Goal: Transaction & Acquisition: Purchase product/service

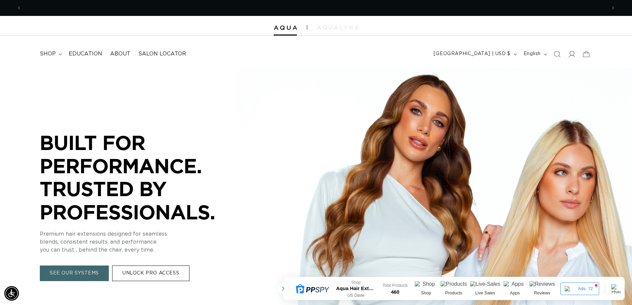
scroll to position [0, 585]
click at [246, 71] on div "BUILT FOR PERFORMANCE. TRUSTED BY PROFESSIONALS. BUILT FOR PERFORMANCE. TRUSTED…" at bounding box center [316, 206] width 632 height 277
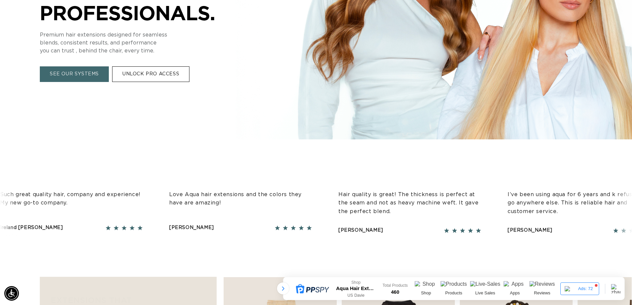
scroll to position [0, 0]
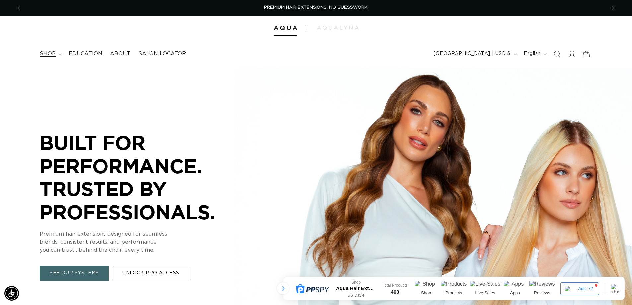
click at [59, 52] on summary "shop" at bounding box center [50, 53] width 29 height 15
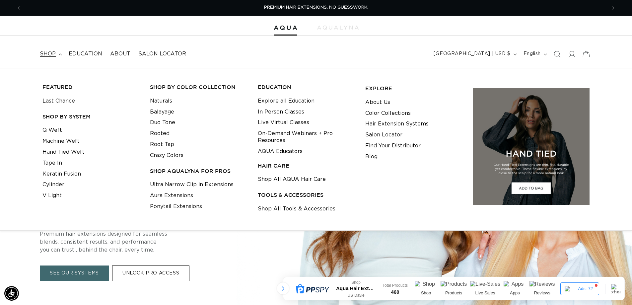
click at [55, 161] on link "Tape In" at bounding box center [52, 163] width 20 height 11
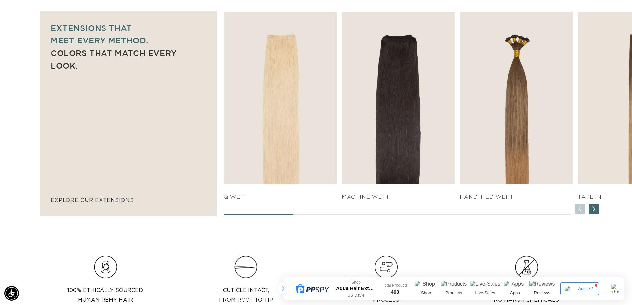
scroll to position [0, 585]
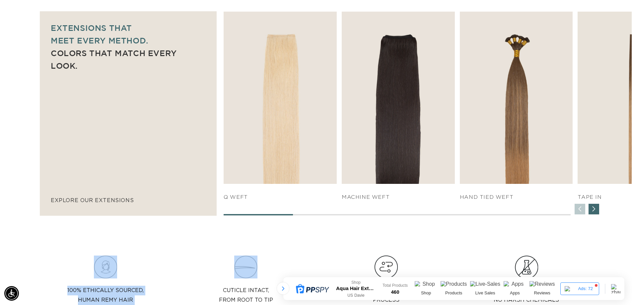
drag, startPoint x: 278, startPoint y: 217, endPoint x: 324, endPoint y: 220, distance: 46.2
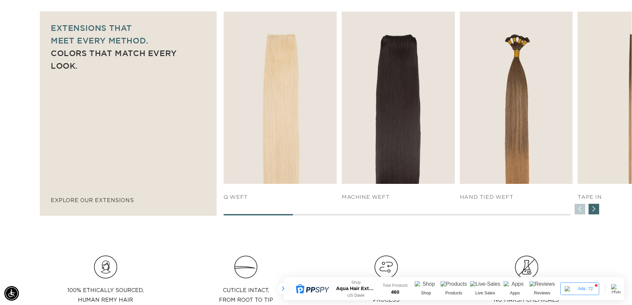
click at [594, 212] on div "Next slide" at bounding box center [594, 209] width 11 height 11
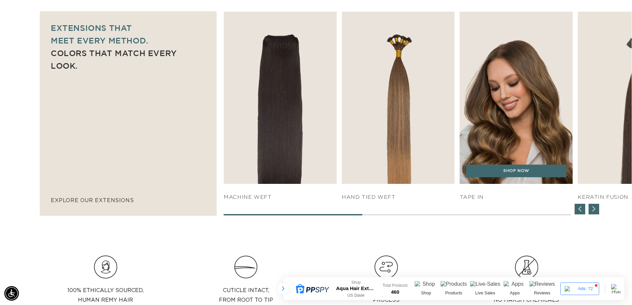
click at [526, 110] on img "4 / 7" at bounding box center [516, 97] width 119 height 181
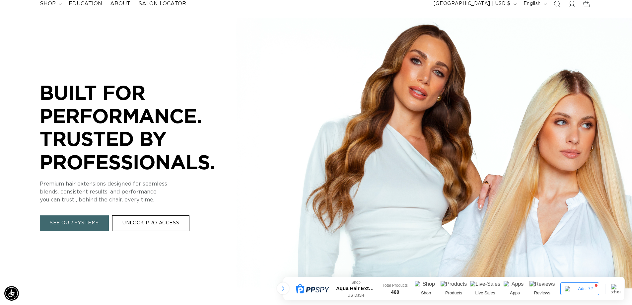
scroll to position [0, 0]
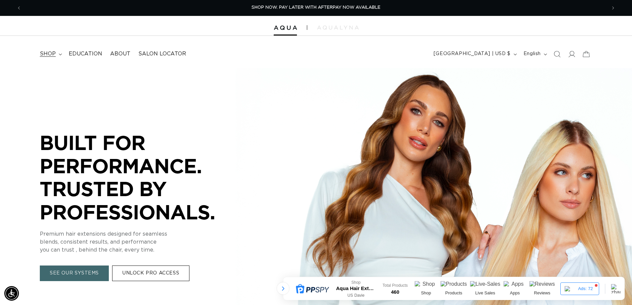
click at [59, 55] on icon at bounding box center [60, 54] width 3 height 2
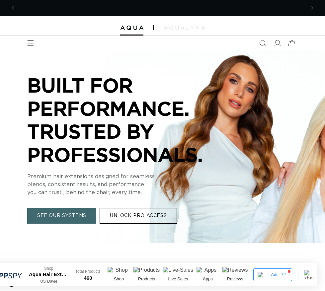
scroll to position [0, 278]
click at [0, 0] on ul "shop FEATURED Last Chance SHOP BY SYSTEM Q Weft Machine Weft Hand Tied Weft EXP…" at bounding box center [0, 0] width 0 height 0
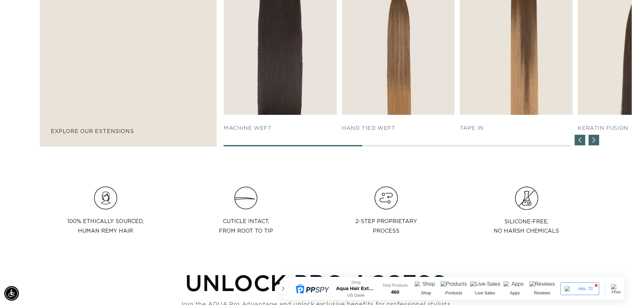
scroll to position [0, 585]
click at [578, 144] on div "Previous slide" at bounding box center [580, 140] width 11 height 11
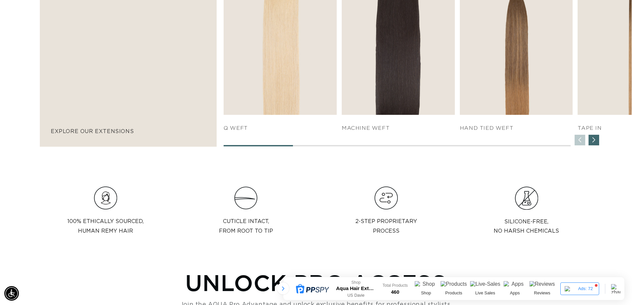
click at [578, 144] on div "SHOP NOW q weft SHOP NOW Machine Weft SHOP NOW" at bounding box center [428, 45] width 408 height 204
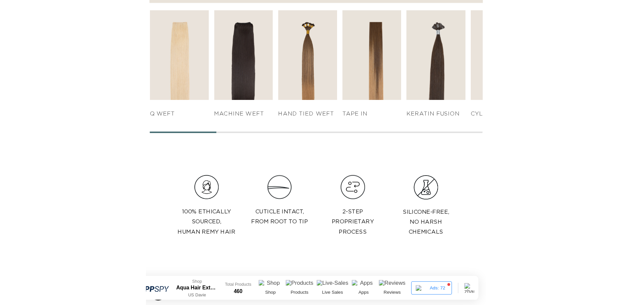
scroll to position [0, 0]
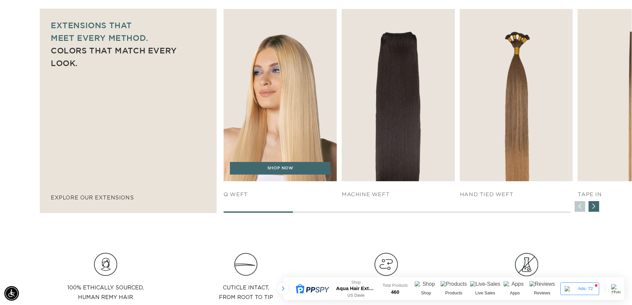
click at [272, 129] on img "1 / 7" at bounding box center [280, 95] width 119 height 181
click at [274, 174] on link "SHOP NOW" at bounding box center [280, 168] width 101 height 13
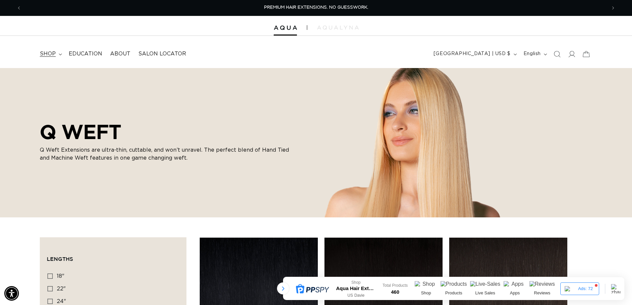
click at [59, 55] on icon at bounding box center [60, 54] width 3 height 2
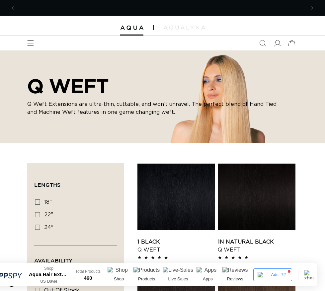
scroll to position [0, 278]
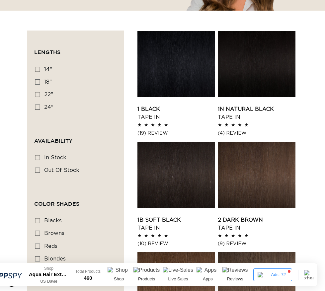
scroll to position [0, 278]
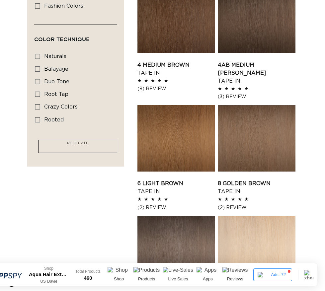
scroll to position [0, 556]
click at [64, 216] on aside "Filter: Lengths (0) Lengths 14" 14" (35 products) 18" 18" (49 products) 22" 24"…" at bounding box center [75, 228] width 97 height 927
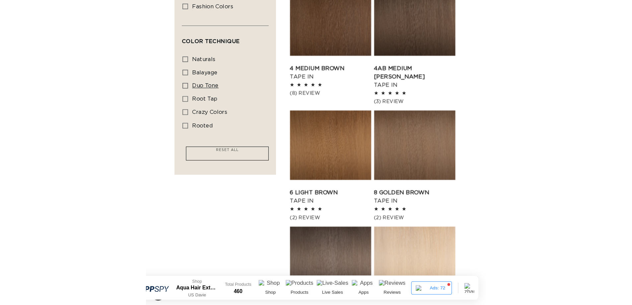
scroll to position [0, 0]
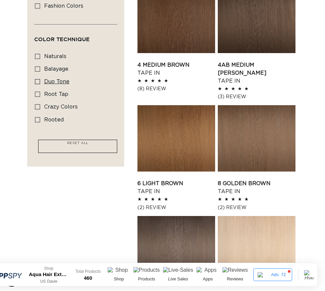
click at [40, 84] on icon at bounding box center [37, 81] width 5 height 5
click at [40, 84] on input "duo tone duo tone (5 products)" at bounding box center [37, 81] width 5 height 5
checkbox input "true"
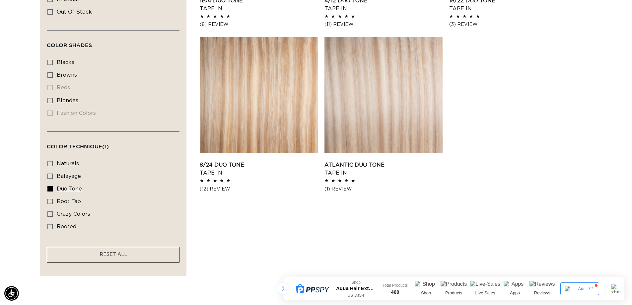
click at [51, 187] on icon at bounding box center [49, 188] width 5 height 5
click at [51, 187] on input "duo tone duo tone (5 products)" at bounding box center [49, 188] width 5 height 5
checkbox input "false"
click at [52, 199] on icon at bounding box center [49, 201] width 5 height 5
click at [52, 199] on input "root tap root tap (6 products)" at bounding box center [49, 201] width 5 height 5
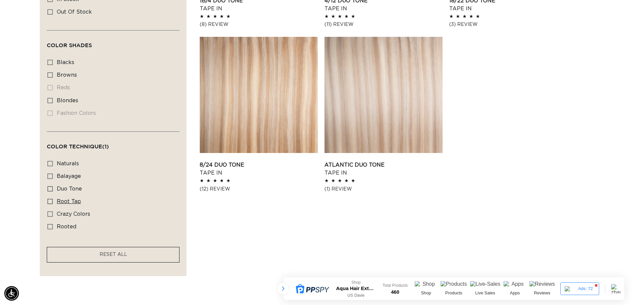
checkbox input "true"
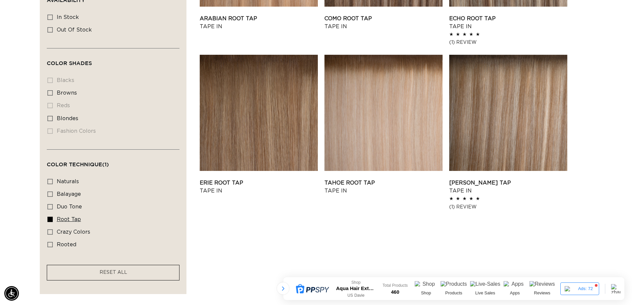
click at [50, 215] on label "root tap root tap (6 products)" at bounding box center [110, 219] width 127 height 13
click at [50, 217] on input "root tap root tap (6 products)" at bounding box center [49, 219] width 5 height 5
checkbox input "false"
click at [51, 193] on icon at bounding box center [49, 194] width 5 height 5
click at [51, 193] on input "balayage balayage (6 products)" at bounding box center [49, 194] width 5 height 5
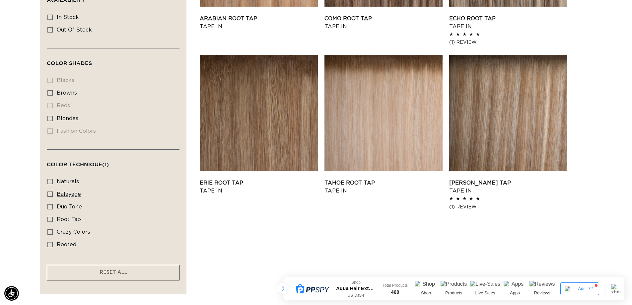
checkbox input "true"
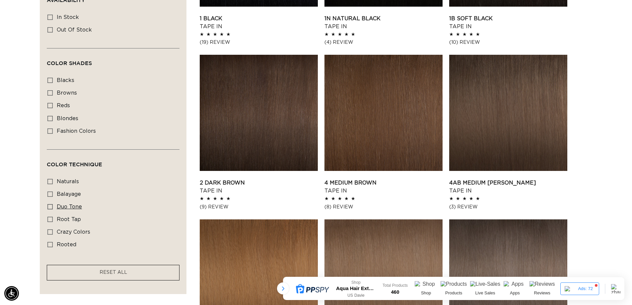
scroll to position [0, 1170]
click at [49, 243] on icon at bounding box center [49, 244] width 5 height 5
click at [49, 243] on input "rooted rooted (4 products)" at bounding box center [49, 244] width 5 height 5
checkbox input "true"
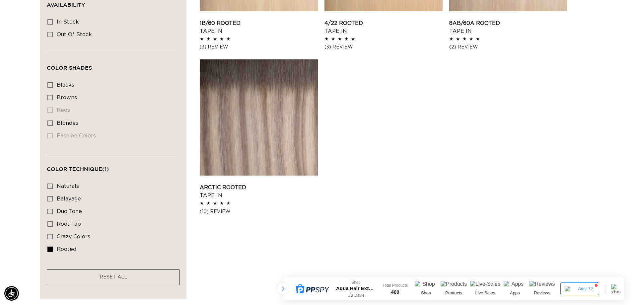
scroll to position [347, 0]
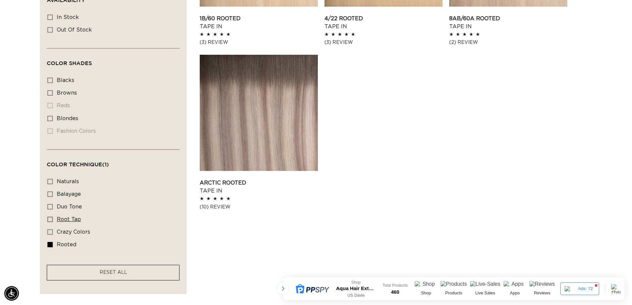
click at [49, 217] on icon at bounding box center [49, 219] width 5 height 5
click at [49, 217] on input "root tap root tap (6 products)" at bounding box center [49, 219] width 5 height 5
checkbox input "true"
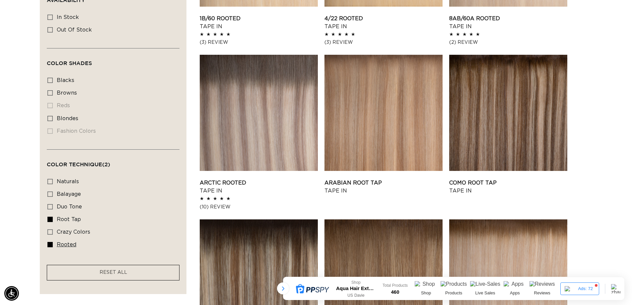
click at [51, 243] on icon at bounding box center [49, 244] width 5 height 5
click at [51, 243] on input "rooted rooted (4 products)" at bounding box center [49, 244] width 5 height 5
checkbox input "false"
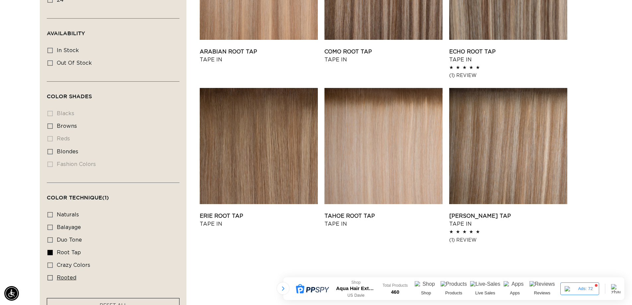
click at [50, 278] on icon at bounding box center [49, 277] width 5 height 5
click at [50, 278] on input "rooted rooted (4 products)" at bounding box center [49, 277] width 5 height 5
checkbox input "true"
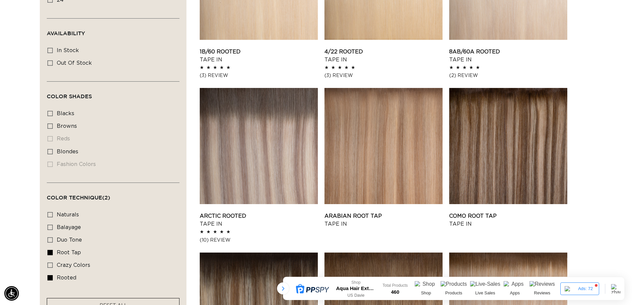
scroll to position [0, 585]
click at [18, 223] on div "Filter: Lengths (0) Lengths 14" 14" (4 products) 18" 18" (10 products) 22" 24"" at bounding box center [316, 249] width 632 height 652
click at [21, 202] on div "Filter: Lengths (0) Lengths 14" 14" (4 products) 18" 18" (10 products) 22" 24"" at bounding box center [316, 249] width 632 height 652
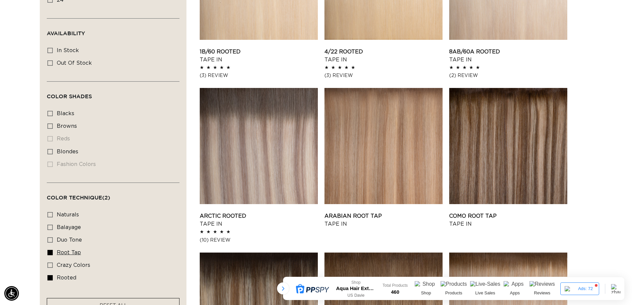
click at [51, 253] on icon at bounding box center [49, 252] width 5 height 5
click at [51, 253] on input "root tap root tap (6 products)" at bounding box center [49, 252] width 5 height 5
checkbox input "false"
click at [51, 277] on icon at bounding box center [49, 277] width 5 height 5
click at [51, 277] on input "rooted rooted (4 products)" at bounding box center [49, 277] width 5 height 5
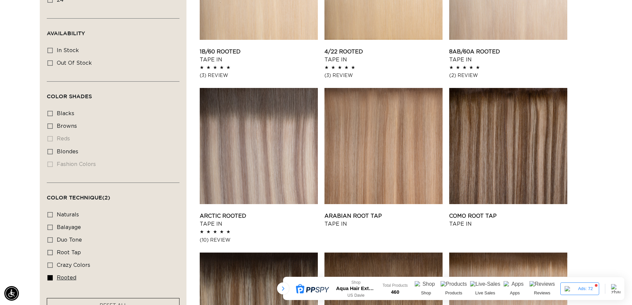
checkbox input "false"
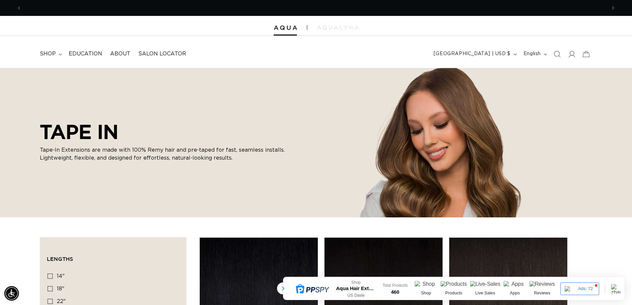
scroll to position [0, 1170]
click at [284, 289] on div at bounding box center [283, 288] width 12 height 12
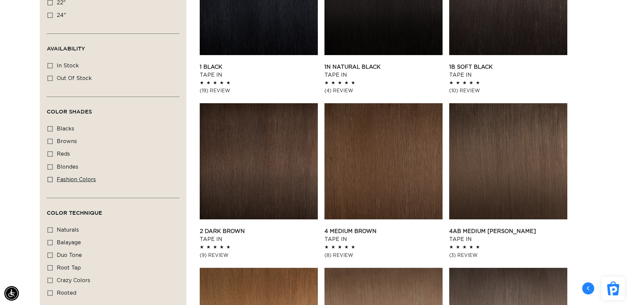
click at [49, 180] on icon at bounding box center [49, 179] width 5 height 5
click at [49, 180] on input "fashion colors fashion colors (8 products)" at bounding box center [49, 179] width 5 height 5
checkbox input "true"
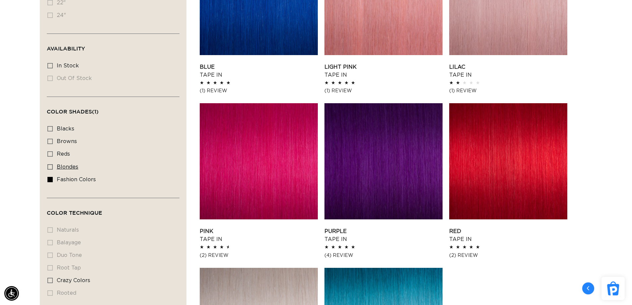
scroll to position [0, 1170]
click at [49, 178] on icon at bounding box center [49, 179] width 5 height 5
click at [49, 178] on input "fashion colors fashion colors (8 products)" at bounding box center [49, 179] width 5 height 5
checkbox input "false"
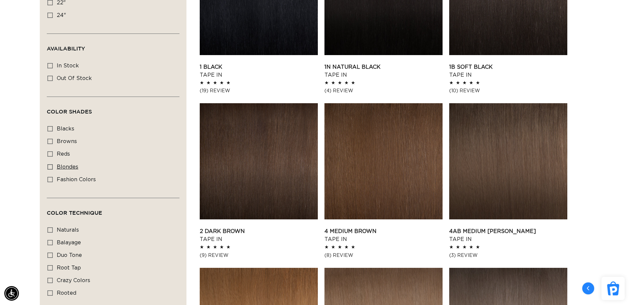
click at [49, 166] on icon at bounding box center [49, 166] width 5 height 5
click at [49, 166] on input "blondes blondes (29 products)" at bounding box center [49, 166] width 5 height 5
checkbox input "true"
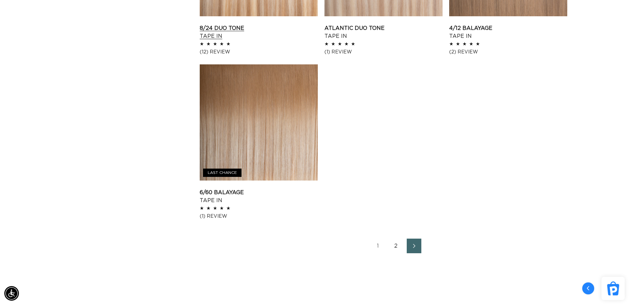
scroll to position [996, 0]
click at [414, 252] on link "Next page" at bounding box center [414, 245] width 15 height 15
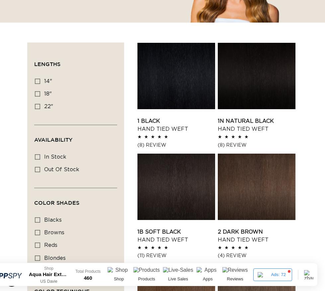
scroll to position [0, 278]
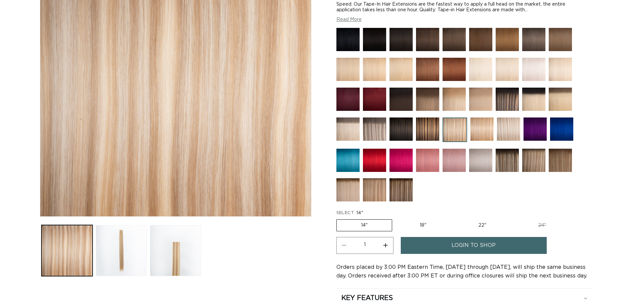
scroll to position [199, 0]
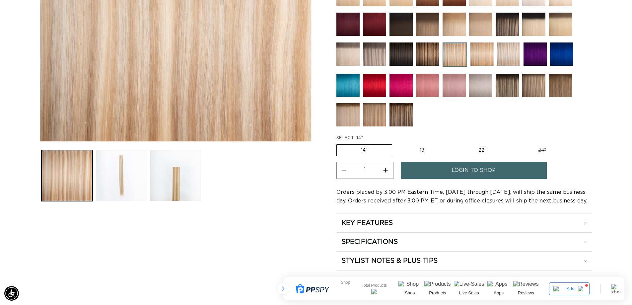
click at [126, 172] on button "Load image 2 in gallery view" at bounding box center [121, 175] width 51 height 51
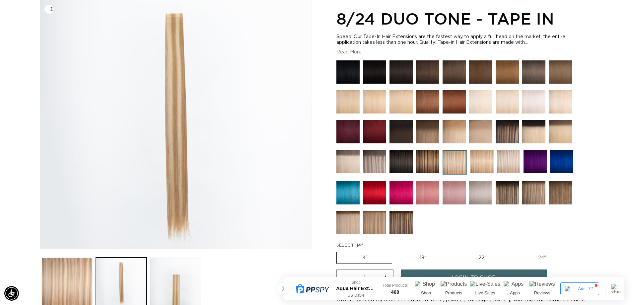
scroll to position [0, 585]
click at [76, 266] on button "Load image 1 in gallery view" at bounding box center [66, 283] width 51 height 51
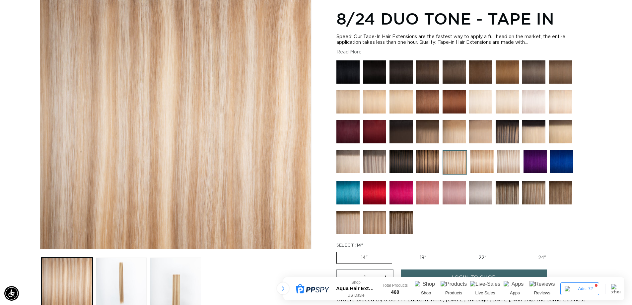
scroll to position [0, 1170]
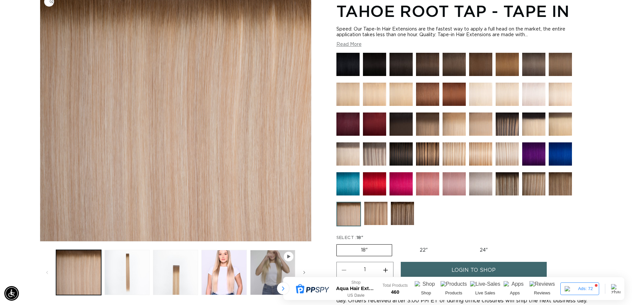
scroll to position [100, 0]
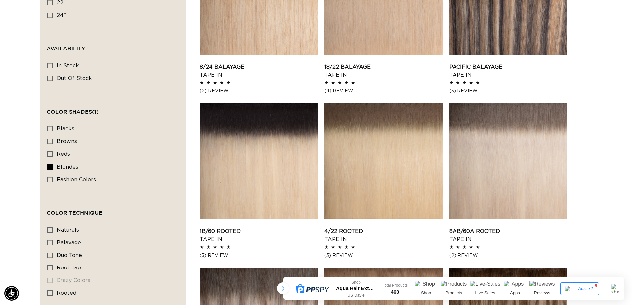
click at [49, 165] on icon at bounding box center [49, 166] width 5 height 5
click at [49, 165] on input "blondes blondes (29 products)" at bounding box center [49, 166] width 5 height 5
checkbox input "false"
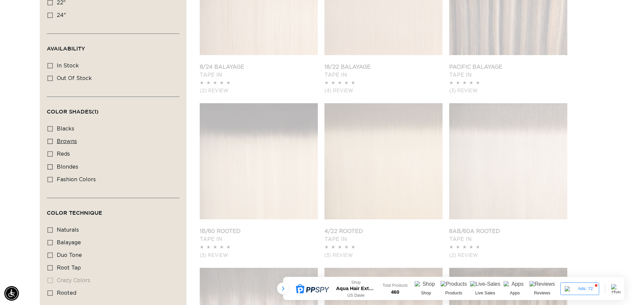
click at [50, 137] on label "browns browns (26 products)" at bounding box center [110, 141] width 127 height 13
click at [50, 139] on input "browns browns (26 products)" at bounding box center [49, 141] width 5 height 5
checkbox input "true"
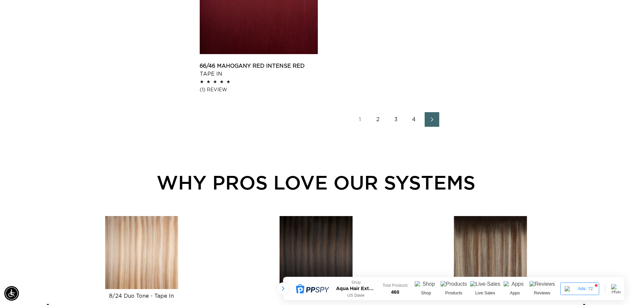
scroll to position [1129, 0]
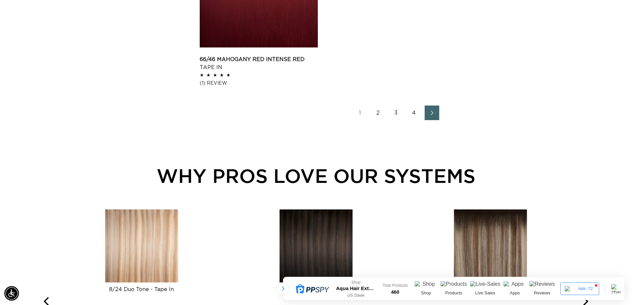
click at [433, 115] on icon "Next page" at bounding box center [432, 113] width 9 height 5
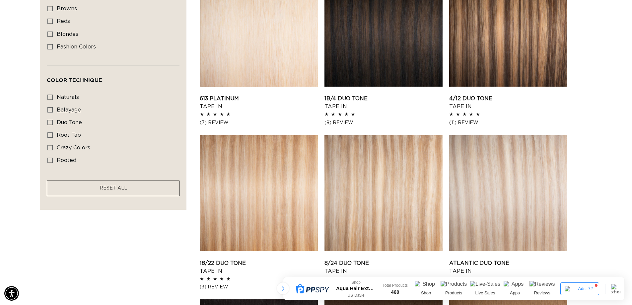
click at [51, 107] on icon at bounding box center [49, 109] width 5 height 5
click at [51, 107] on input "balayage balayage (6 products)" at bounding box center [49, 109] width 5 height 5
checkbox input "true"
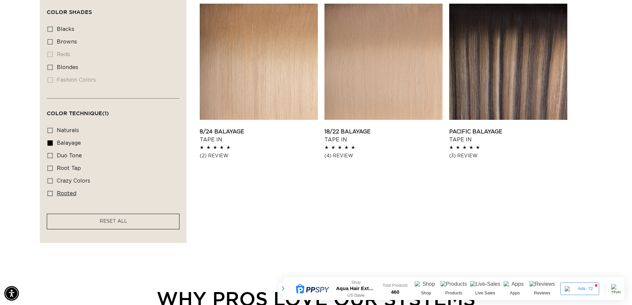
scroll to position [0, 585]
